Goal: Task Accomplishment & Management: Use online tool/utility

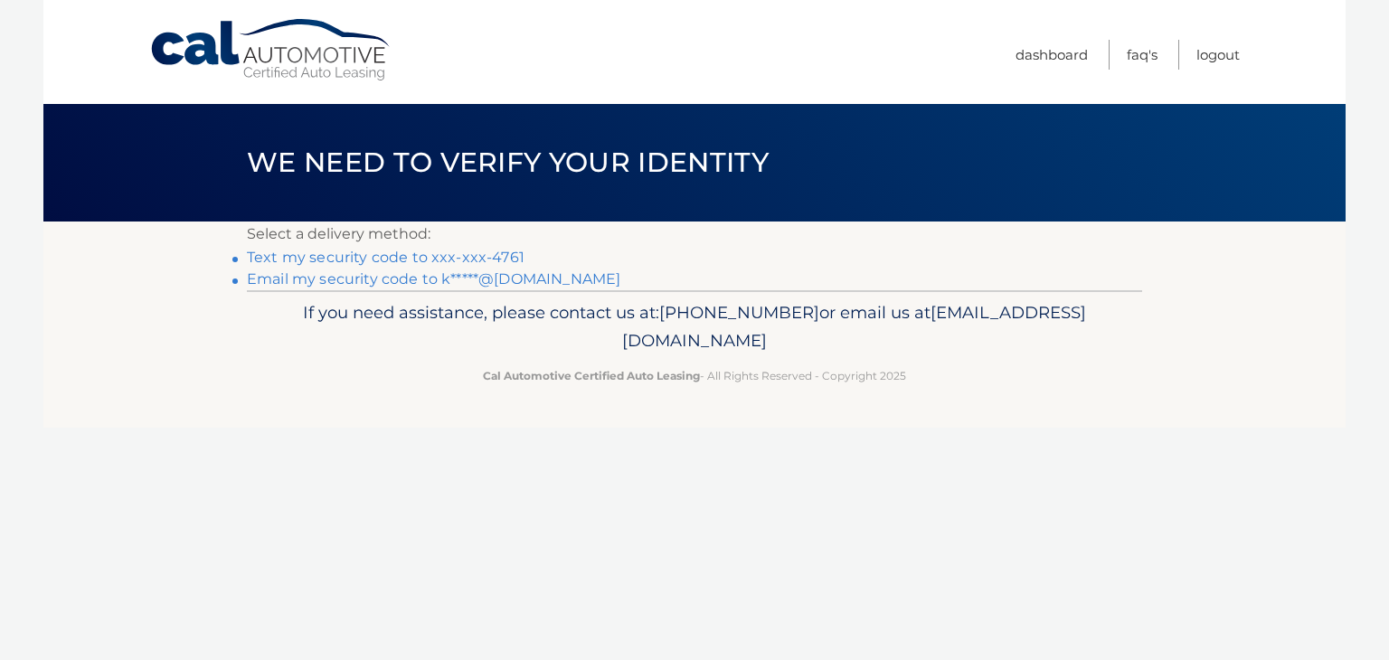
click at [328, 253] on link "Text my security code to xxx-xxx-4761" at bounding box center [386, 257] width 278 height 17
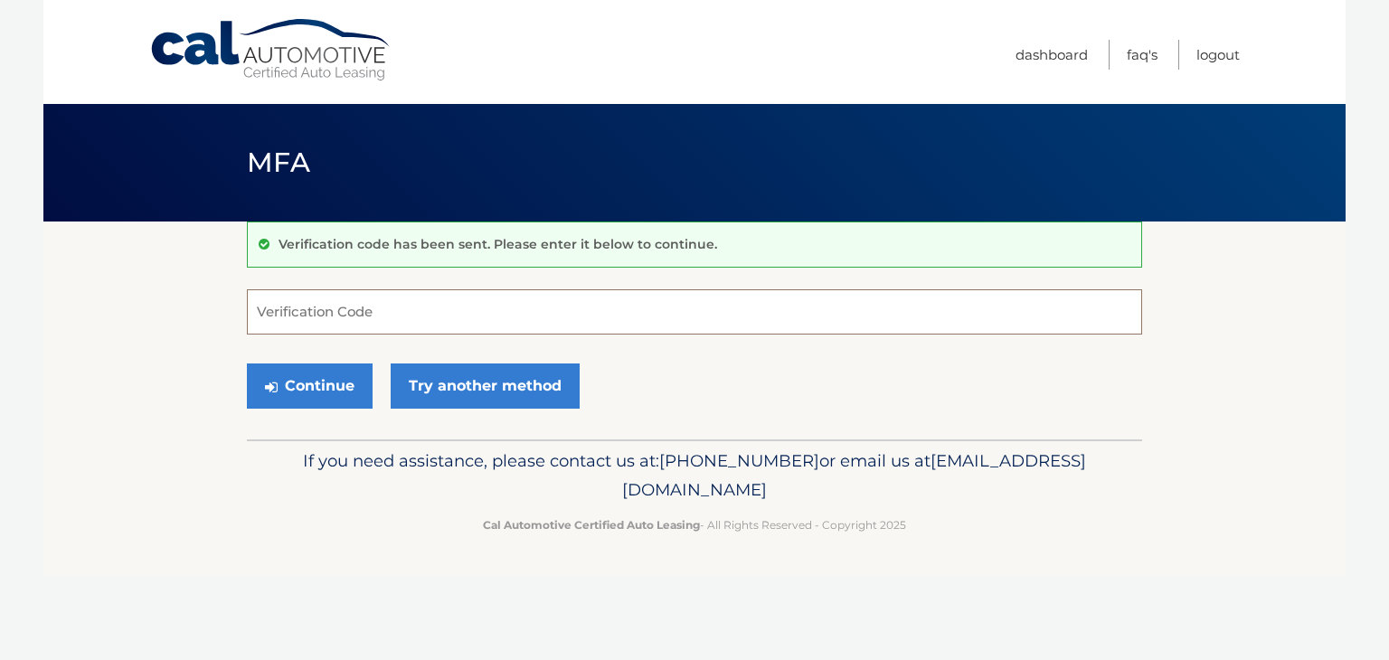
click at [332, 307] on input "Verification Code" at bounding box center [694, 311] width 895 height 45
type input "012895"
click at [306, 387] on button "Continue" at bounding box center [310, 385] width 126 height 45
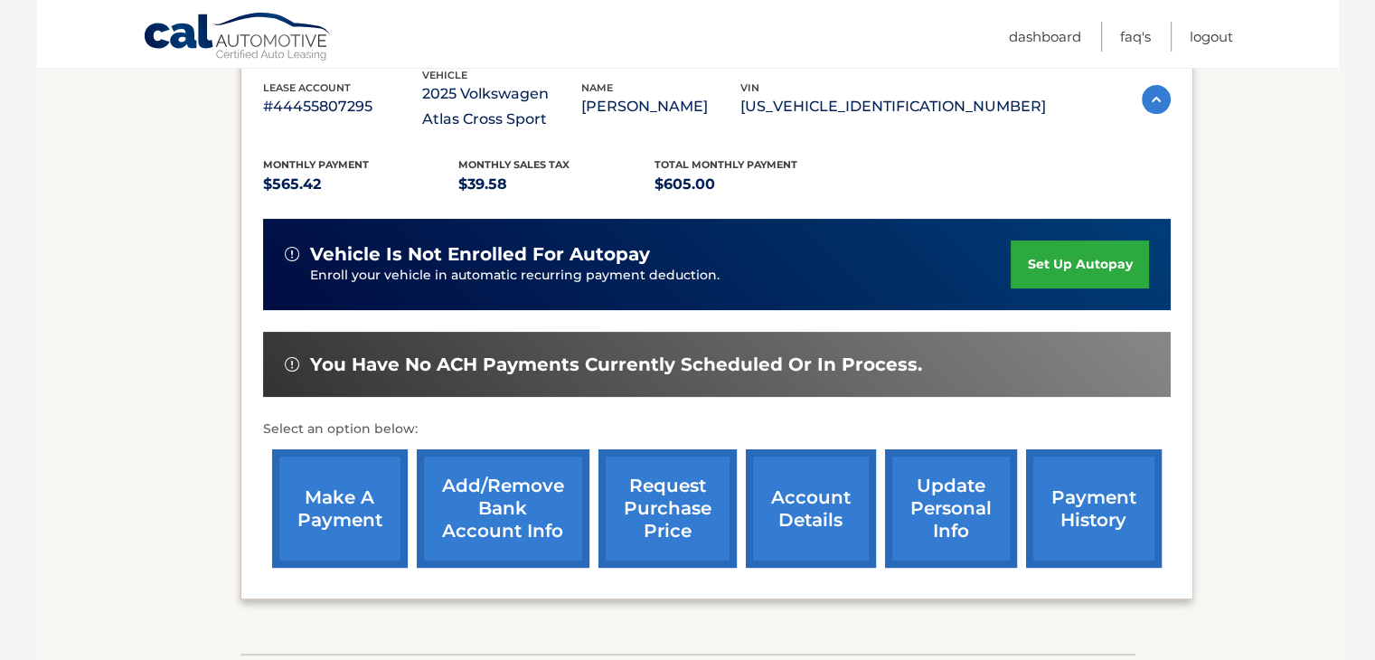
scroll to position [362, 0]
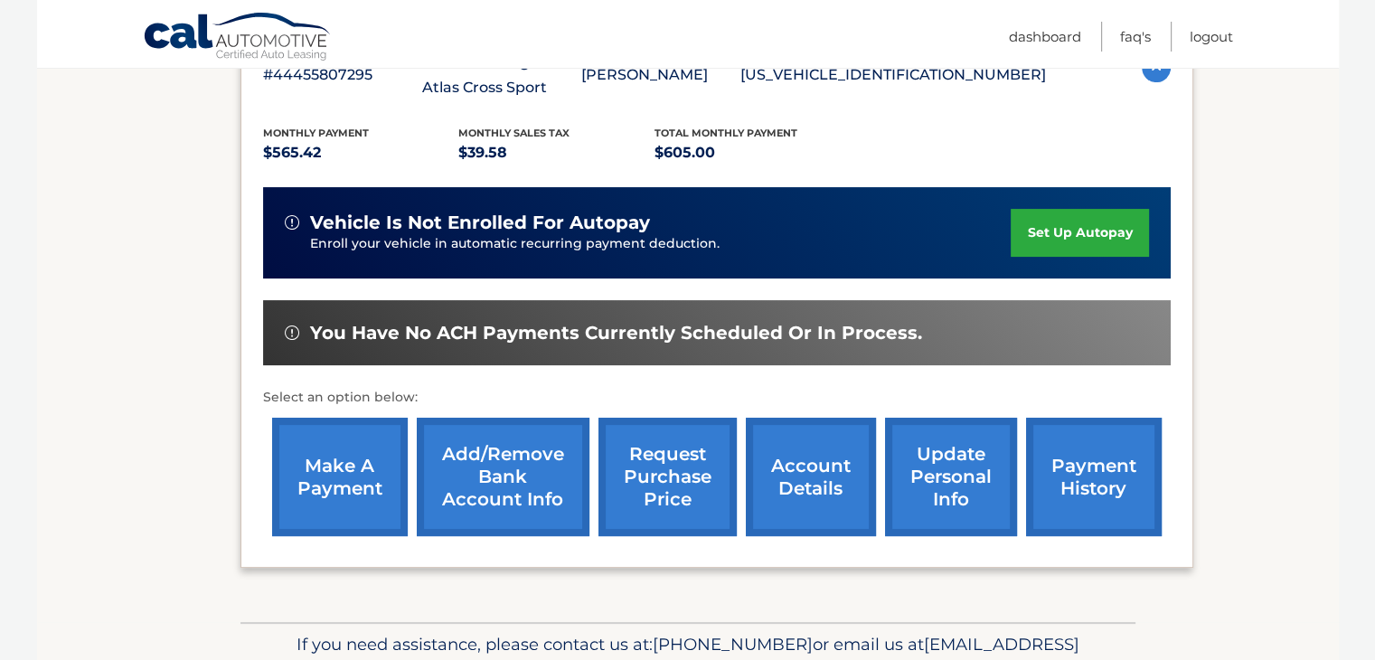
click at [334, 471] on link "make a payment" at bounding box center [340, 477] width 136 height 118
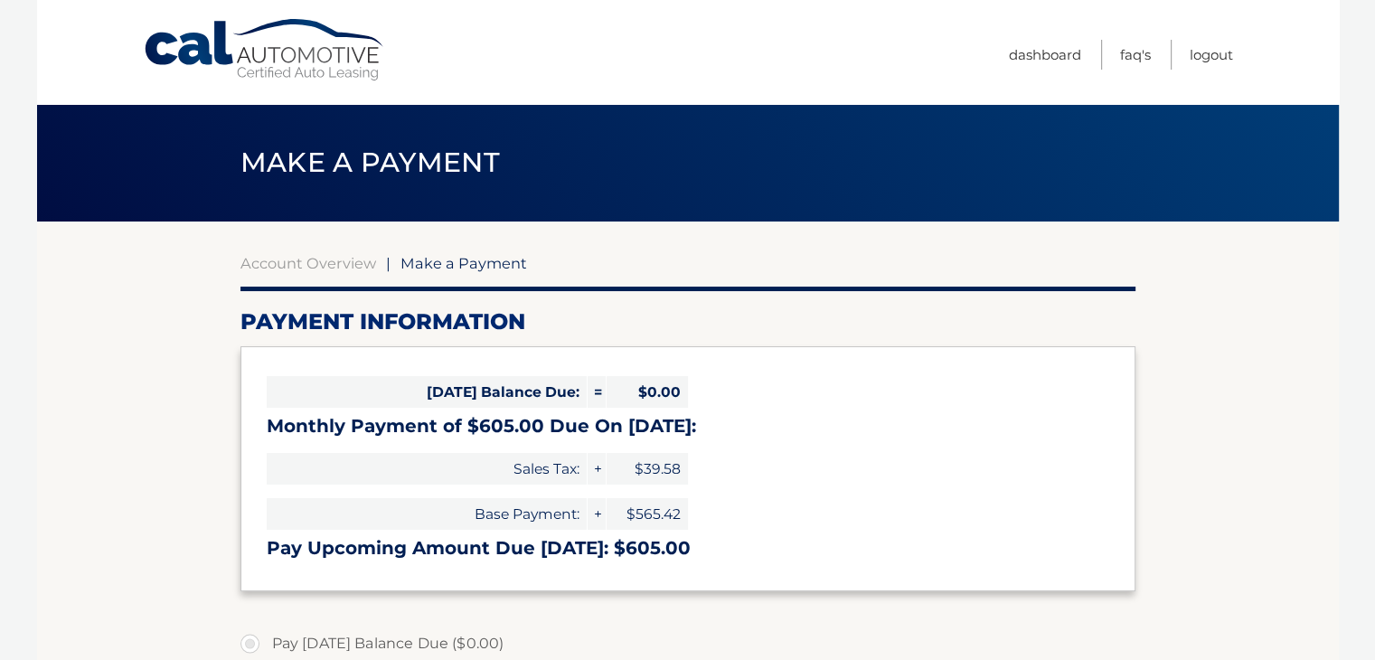
select select "ZTNjNmYwZDctOWU0OS00ODMxLTg2YjEtMGIzODQxYmViODE0"
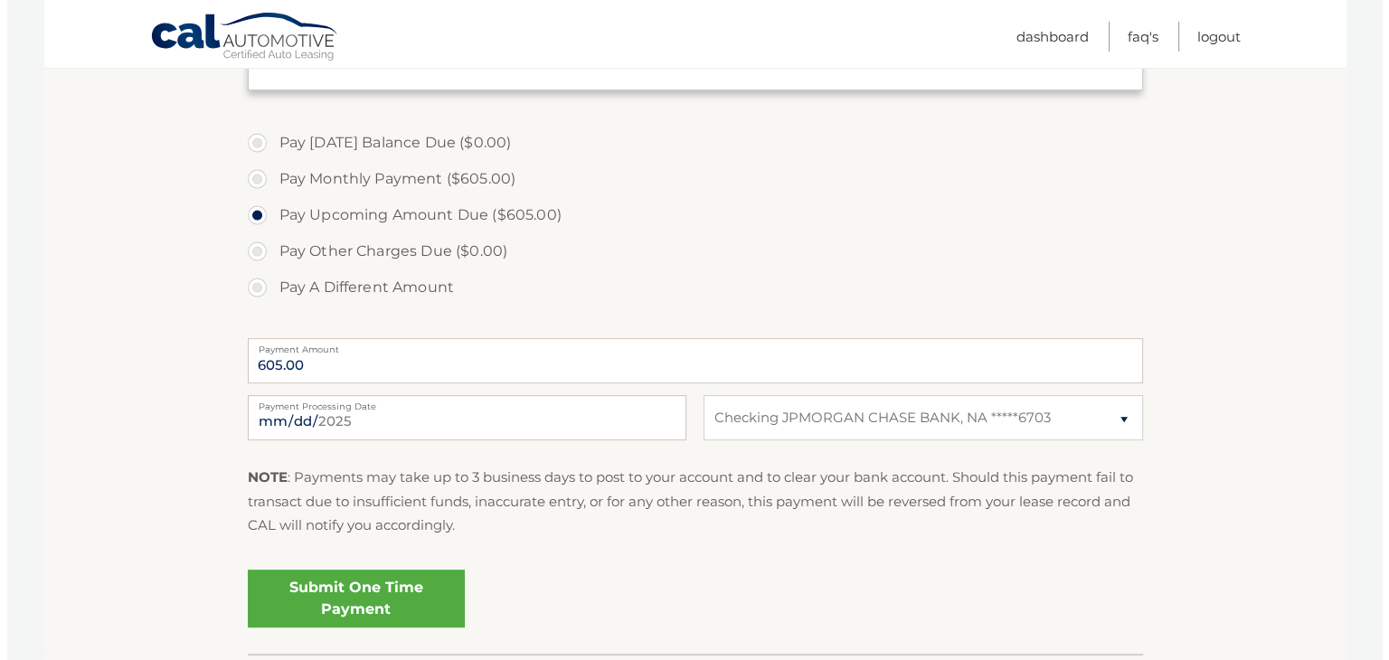
scroll to position [543, 0]
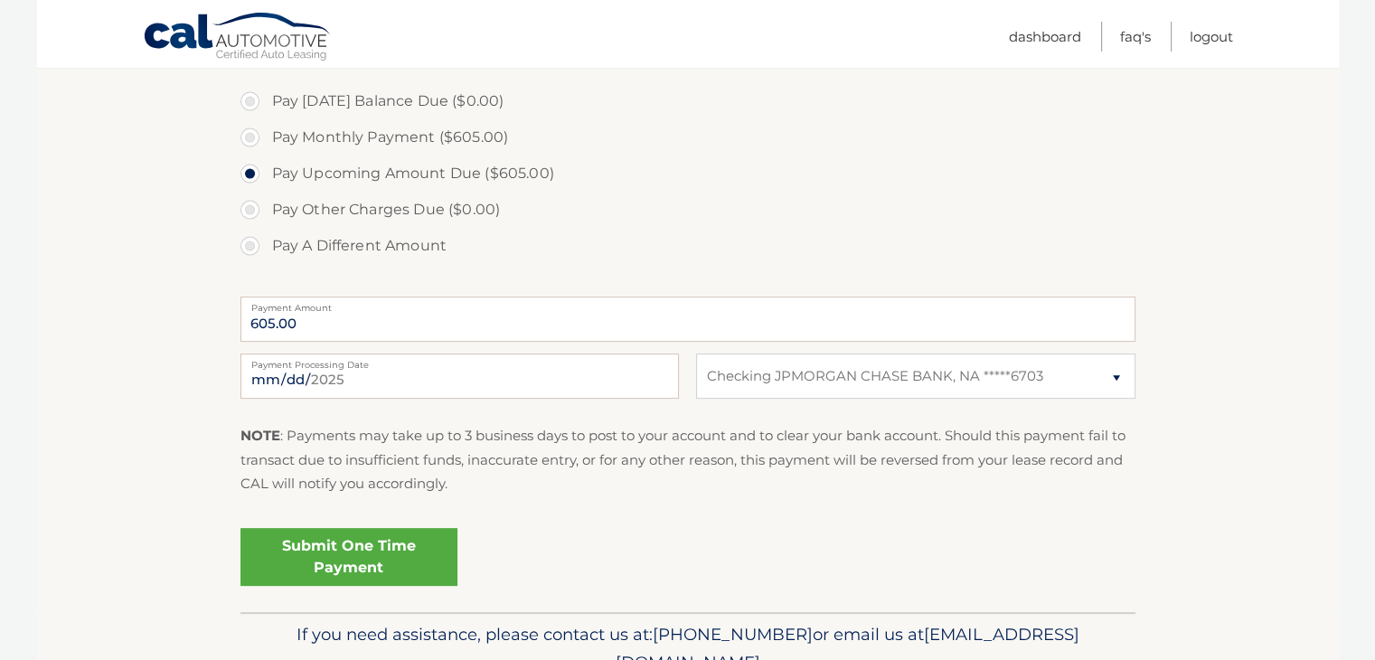
click at [338, 558] on link "Submit One Time Payment" at bounding box center [349, 557] width 217 height 58
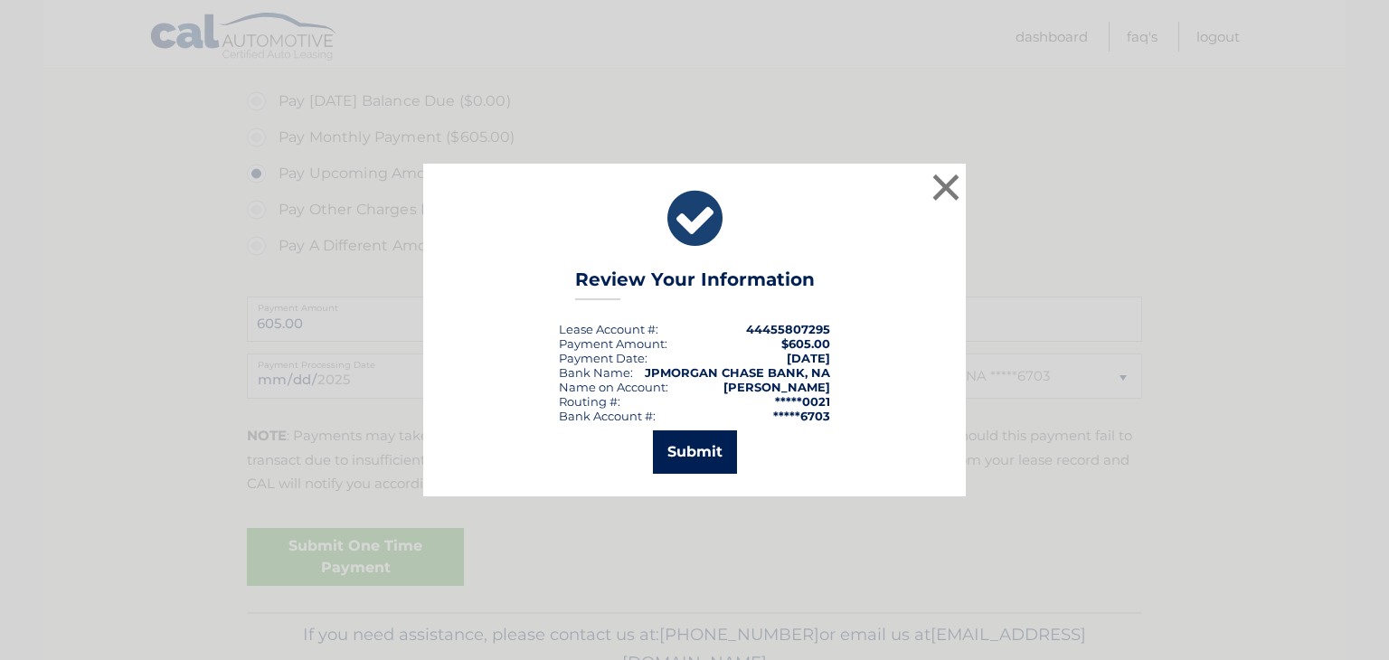
click at [705, 458] on button "Submit" at bounding box center [695, 451] width 84 height 43
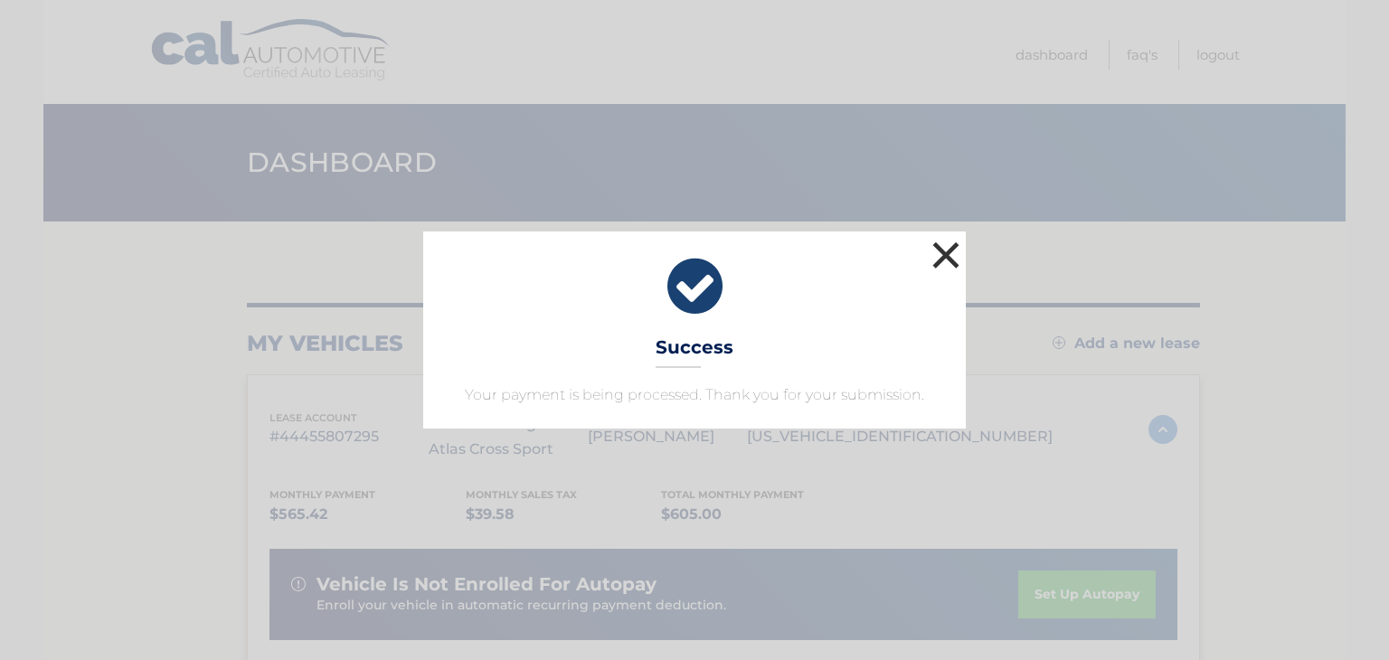
click at [947, 252] on button "×" at bounding box center [946, 255] width 36 height 36
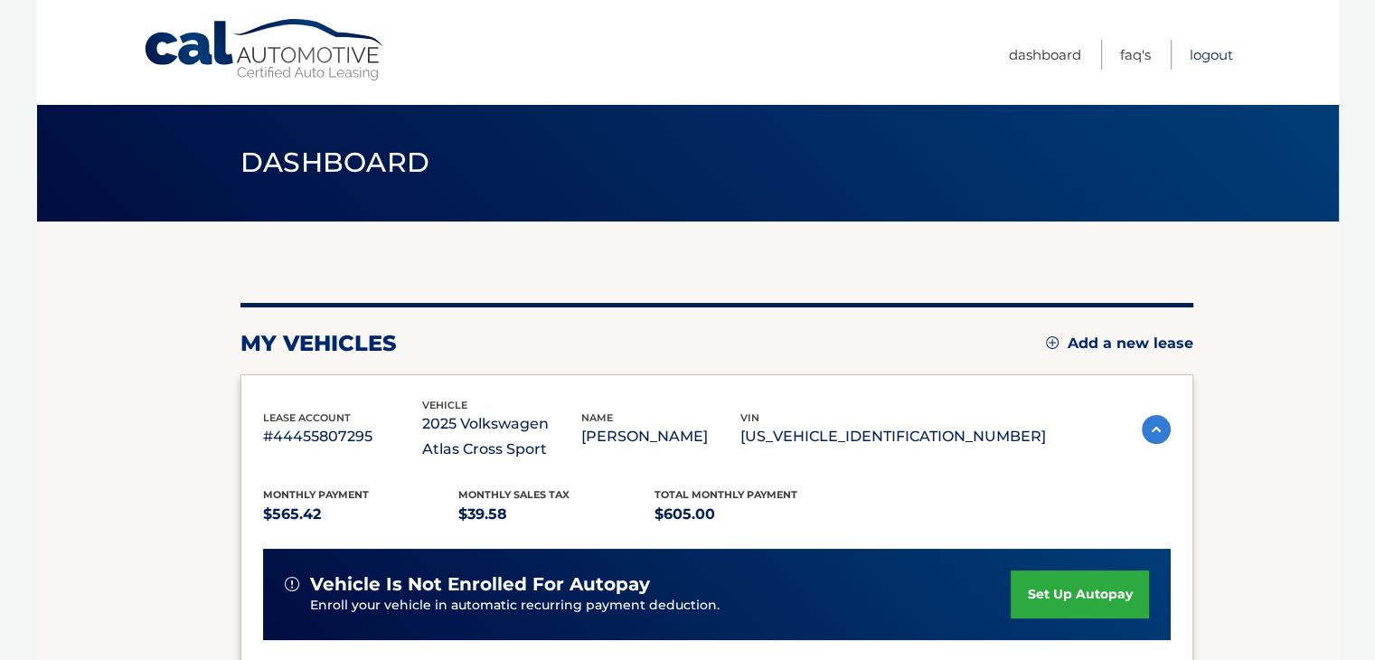
click at [1206, 54] on link "Logout" at bounding box center [1211, 55] width 43 height 30
